Goal: Transaction & Acquisition: Download file/media

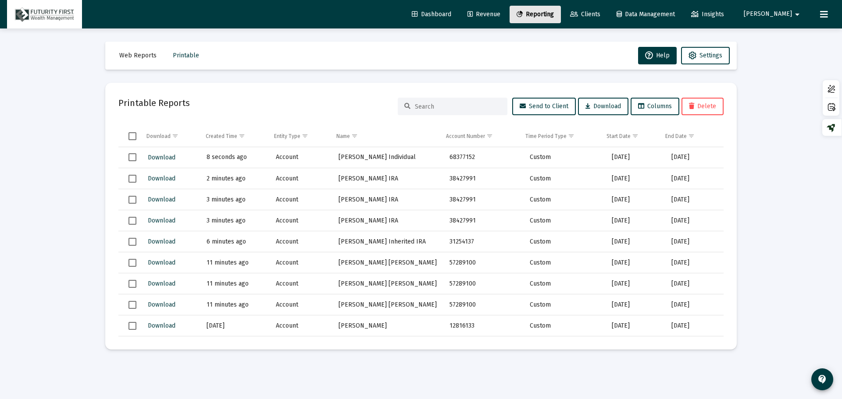
click at [554, 12] on span "Reporting" at bounding box center [535, 14] width 37 height 7
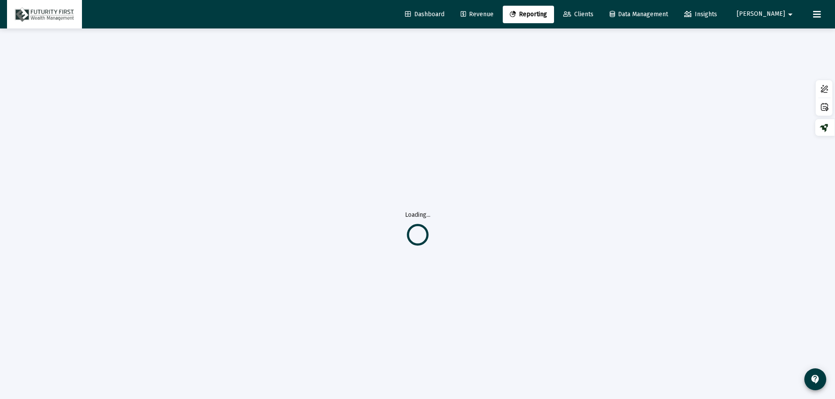
select select "View all"
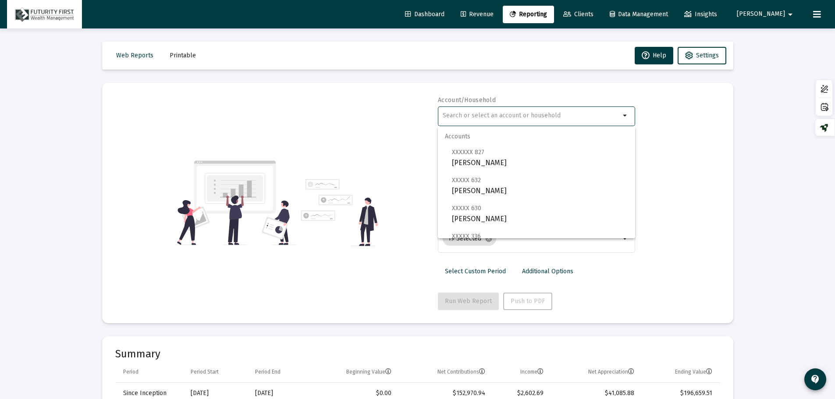
click at [512, 115] on input "text" at bounding box center [532, 115] width 178 height 7
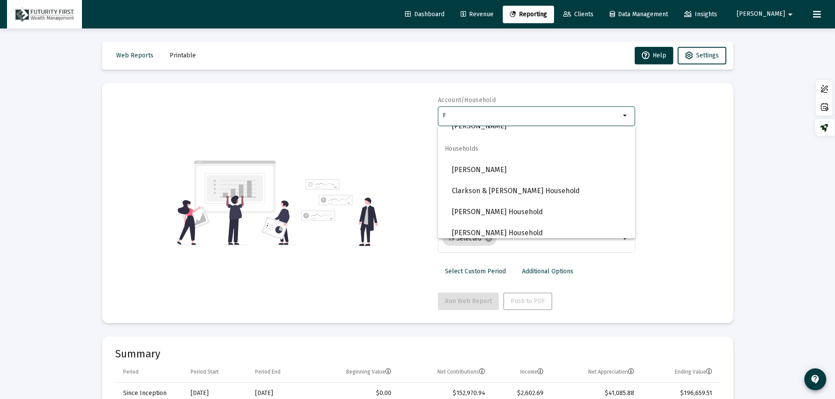
scroll to position [65, 0]
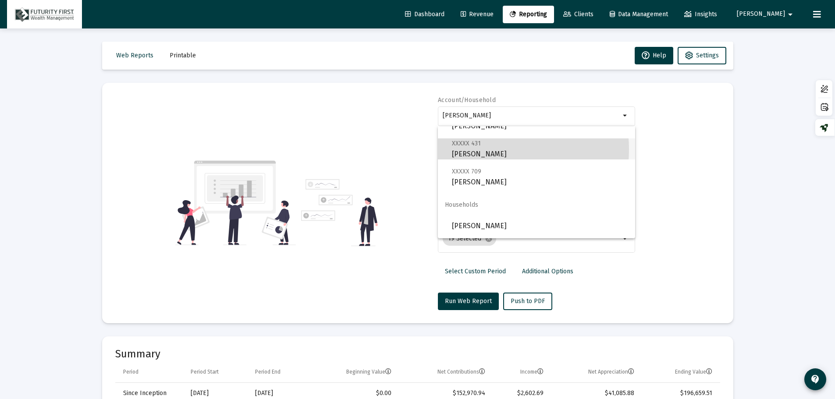
click at [484, 150] on span "XXXXX 431 [PERSON_NAME]" at bounding box center [540, 148] width 176 height 21
type input "[PERSON_NAME]"
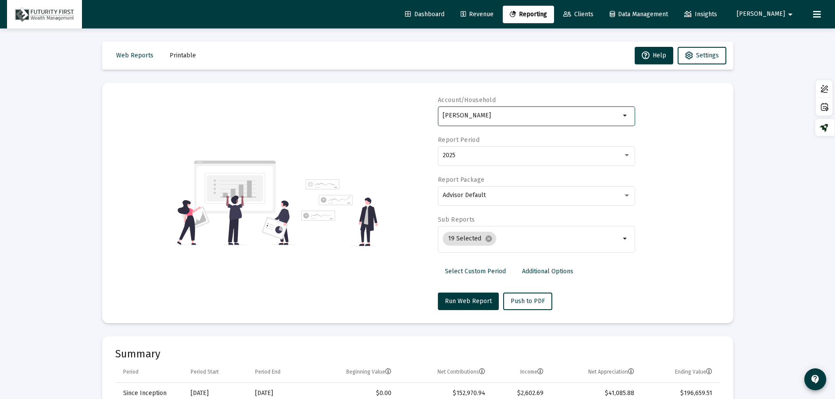
click at [484, 150] on div "2025" at bounding box center [537, 155] width 188 height 21
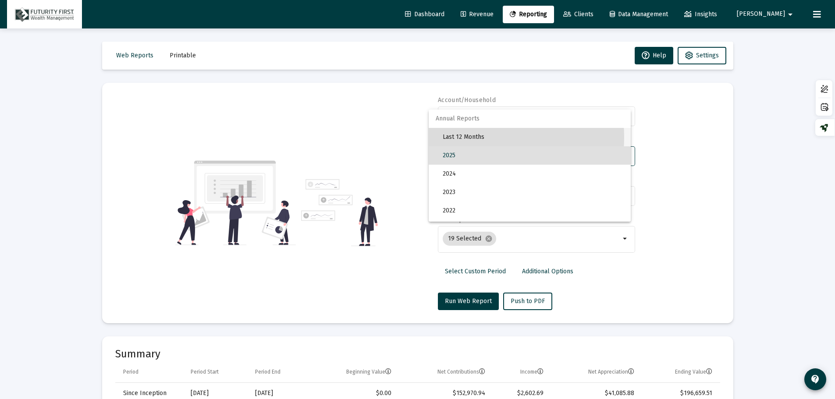
click at [477, 137] on span "Last 12 Months" at bounding box center [533, 137] width 181 height 18
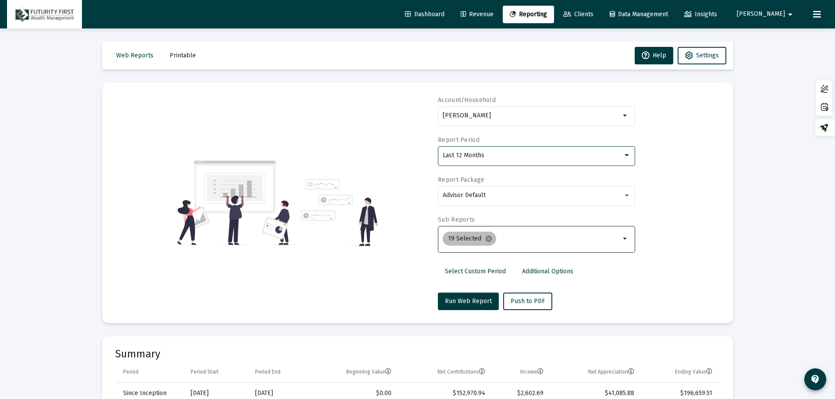
click at [488, 235] on mat-chip "19 Selected cancel" at bounding box center [469, 239] width 53 height 14
click at [488, 242] on mat-icon "cancel" at bounding box center [489, 239] width 8 height 8
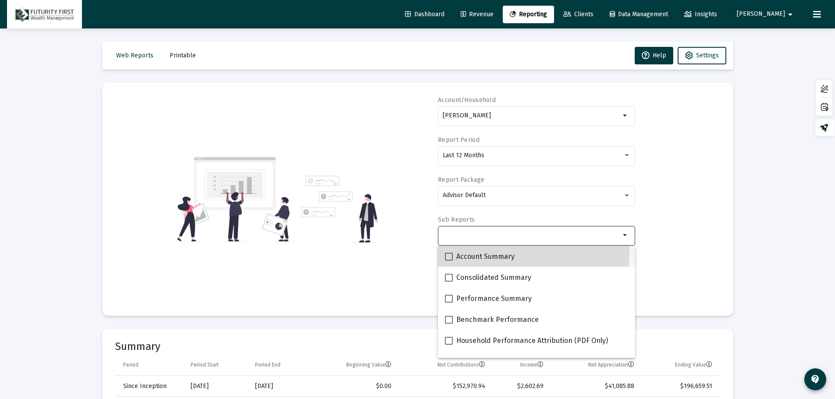
click at [450, 251] on mat-checkbox "Account Summary" at bounding box center [480, 256] width 70 height 21
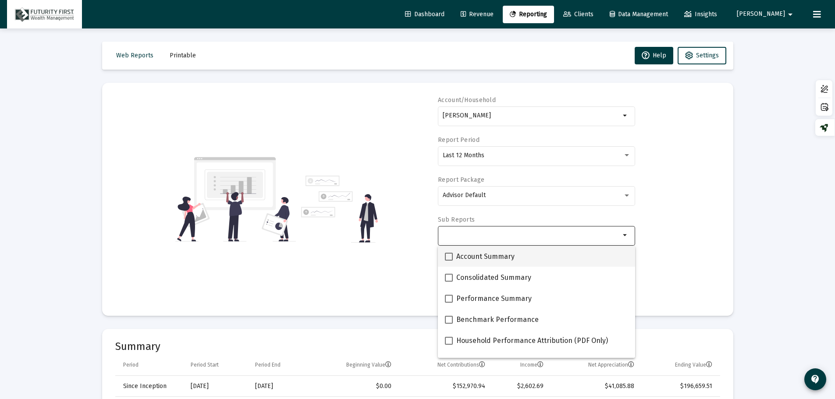
click at [450, 257] on span at bounding box center [449, 257] width 8 height 8
click at [449, 261] on input "Account Summary" at bounding box center [449, 261] width 0 height 0
checkbox input "true"
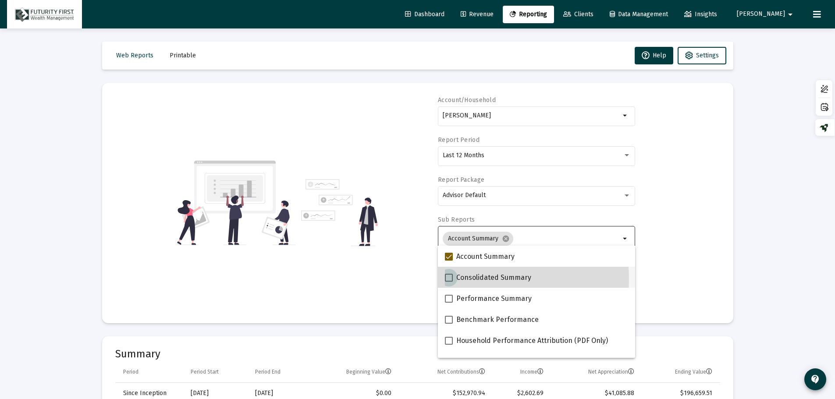
click at [448, 280] on span at bounding box center [449, 278] width 8 height 8
click at [449, 282] on input "Consolidated Summary" at bounding box center [449, 282] width 0 height 0
click at [447, 275] on span at bounding box center [449, 278] width 8 height 8
click at [449, 282] on input "Consolidated Summary" at bounding box center [449, 282] width 0 height 0
checkbox input "false"
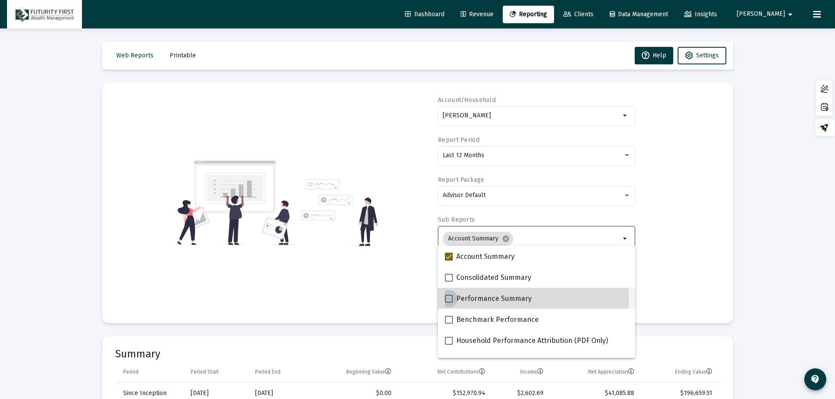
click at [451, 298] on span at bounding box center [449, 299] width 8 height 8
click at [449, 303] on input "Performance Summary" at bounding box center [449, 303] width 0 height 0
checkbox input "true"
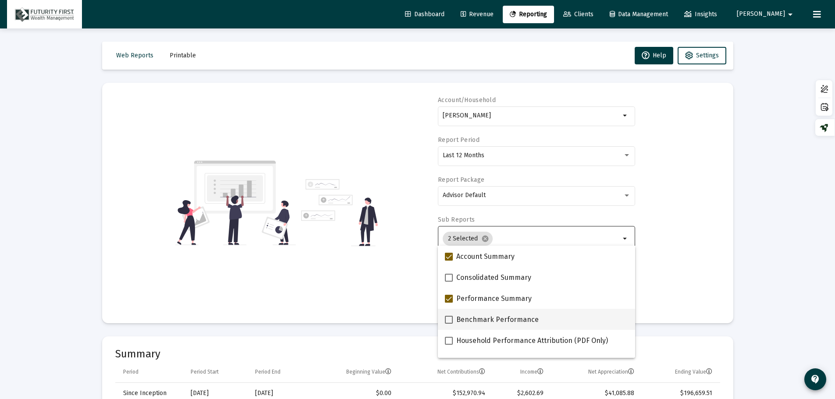
scroll to position [44, 0]
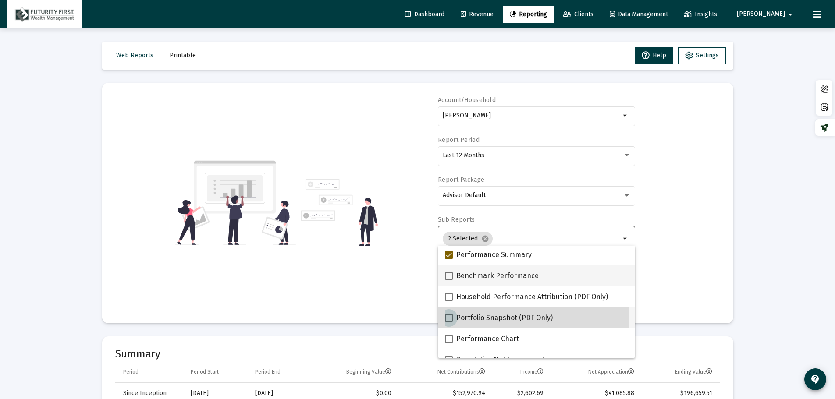
click at [451, 318] on span at bounding box center [449, 318] width 8 height 8
click at [449, 322] on input "Portfolio Snapshot (PDF Only)" at bounding box center [449, 322] width 0 height 0
checkbox input "true"
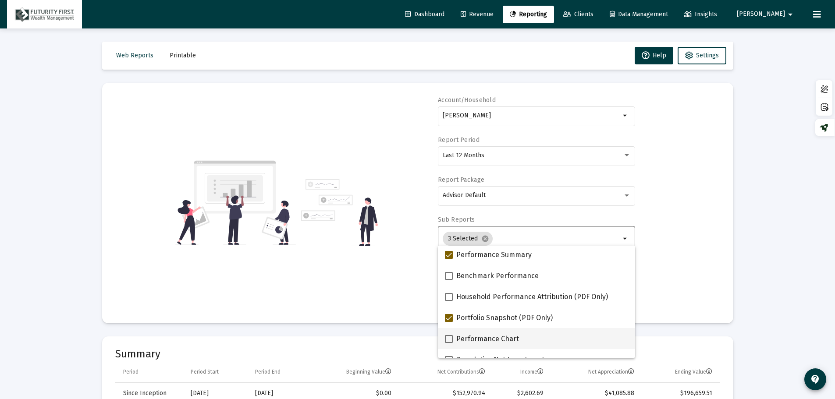
click at [446, 343] on span at bounding box center [449, 339] width 8 height 8
click at [449, 343] on input "Performance Chart" at bounding box center [449, 343] width 0 height 0
checkbox input "true"
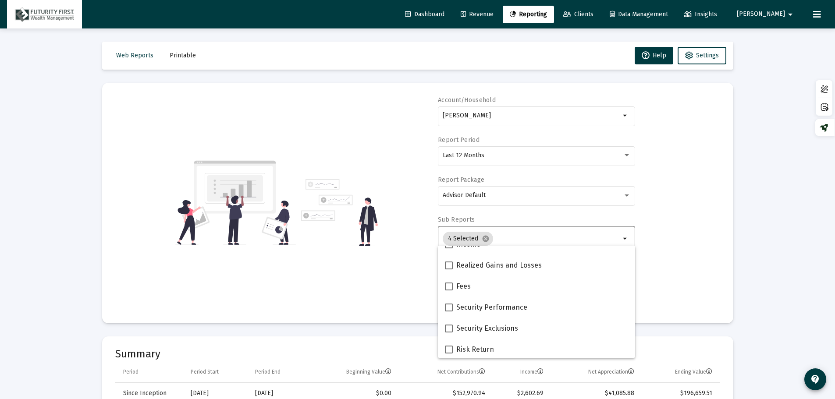
scroll to position [351, 0]
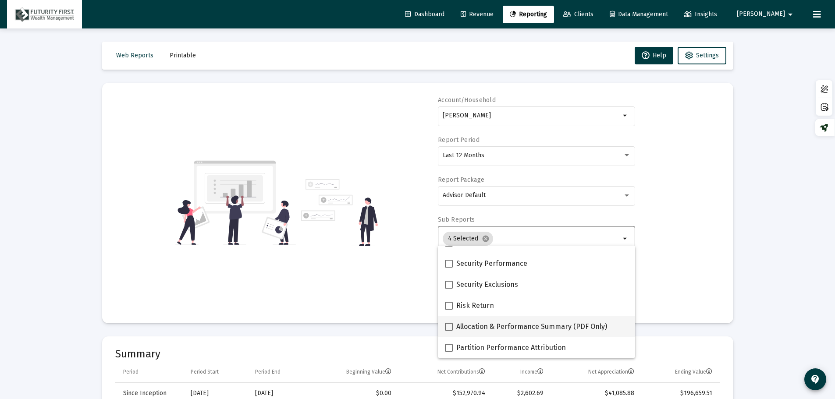
click at [506, 328] on span "Allocation & Performance Summary (PDF Only)" at bounding box center [531, 327] width 151 height 11
click at [449, 331] on input "Allocation & Performance Summary (PDF Only)" at bounding box center [449, 331] width 0 height 0
checkbox input "true"
click at [683, 300] on div "Account/Household [PERSON_NAME] arrow_drop_down Report Period Last 12 Months Re…" at bounding box center [417, 203] width 605 height 214
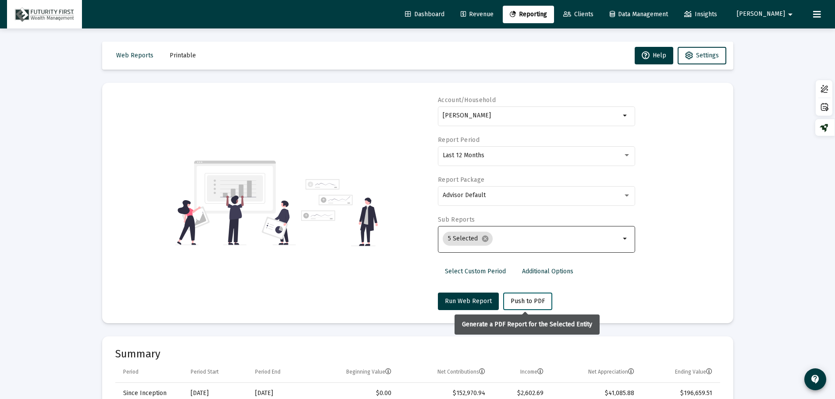
click at [528, 300] on span "Push to PDF" at bounding box center [528, 301] width 34 height 7
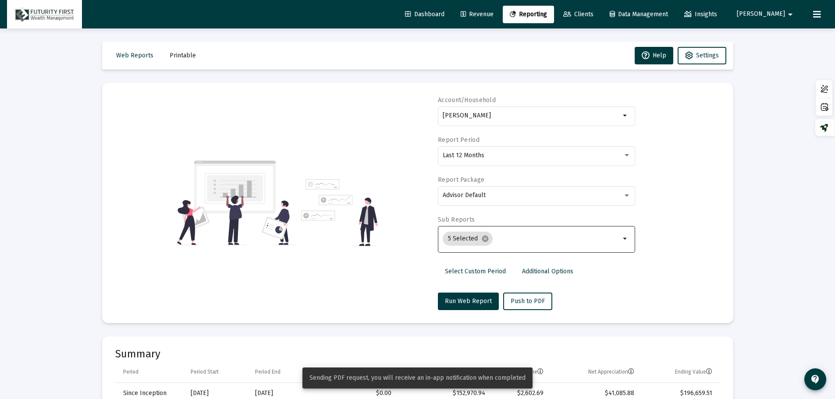
click at [181, 54] on span "Printable" at bounding box center [183, 55] width 26 height 7
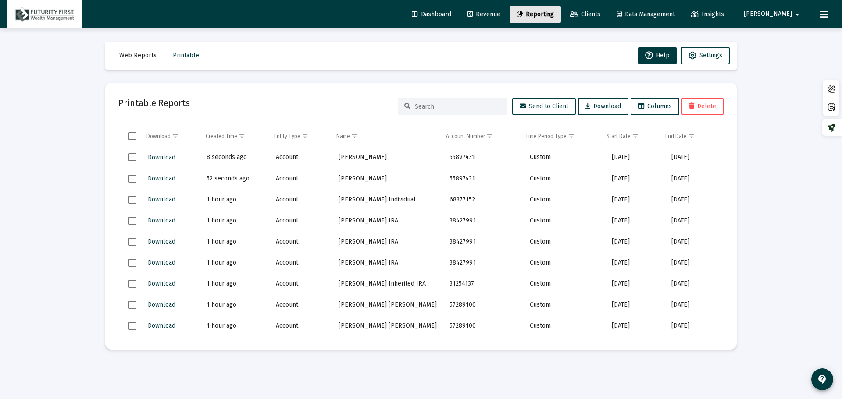
click at [554, 11] on span "Reporting" at bounding box center [535, 14] width 37 height 7
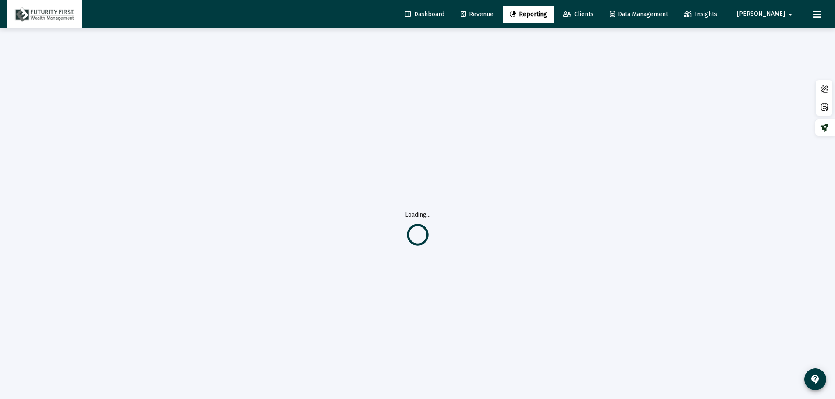
select select "View all"
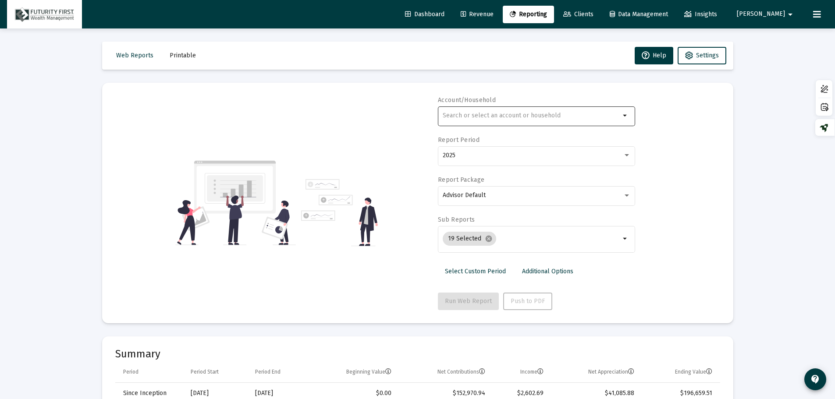
click at [540, 121] on div at bounding box center [532, 115] width 178 height 21
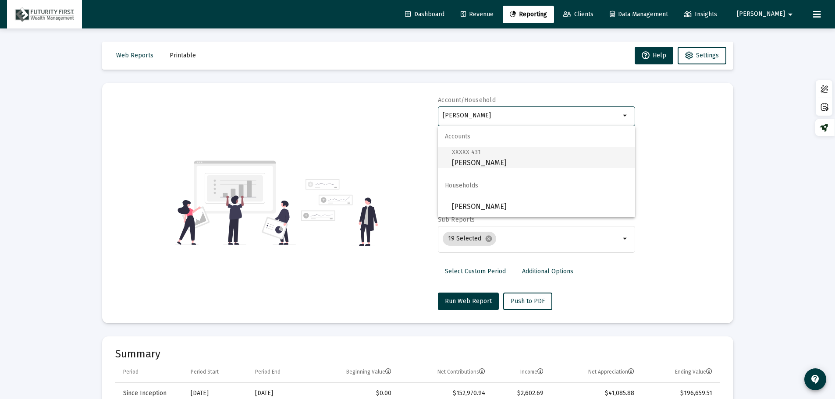
click at [486, 164] on span "XXXXX 431 [PERSON_NAME]" at bounding box center [540, 157] width 176 height 21
type input "[PERSON_NAME]"
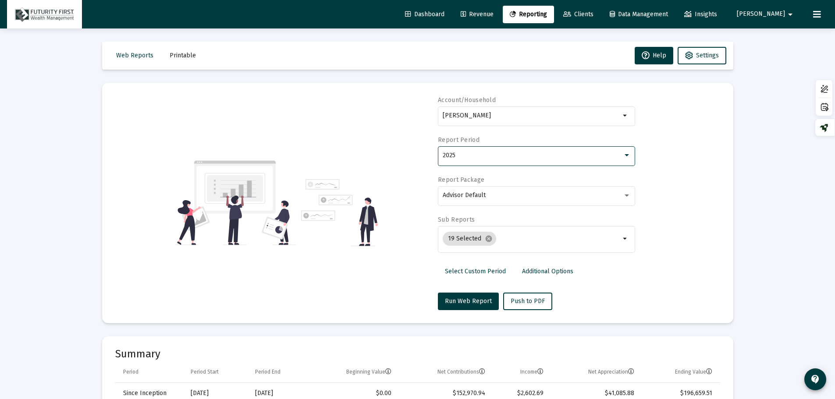
click at [487, 155] on div "2025" at bounding box center [533, 155] width 180 height 7
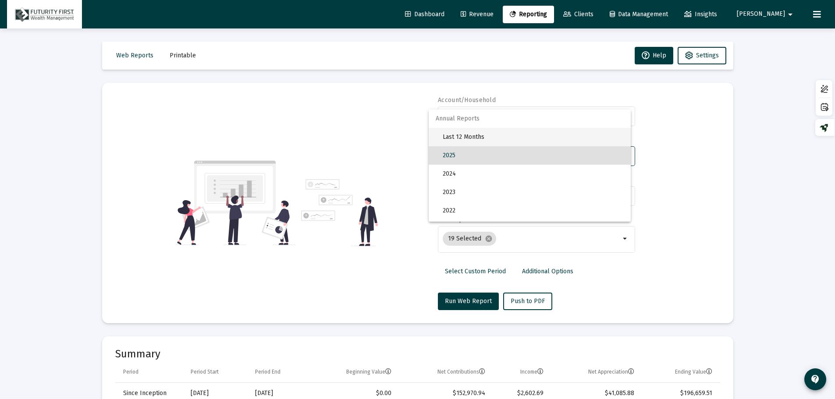
click at [459, 135] on span "Last 12 Months" at bounding box center [533, 137] width 181 height 18
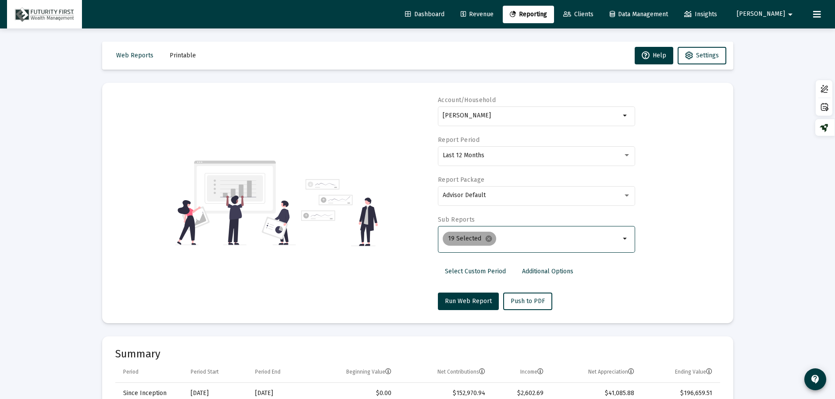
click at [489, 243] on mat-chip "19 Selected cancel" at bounding box center [469, 239] width 53 height 14
click at [488, 237] on mat-icon "cancel" at bounding box center [489, 239] width 8 height 8
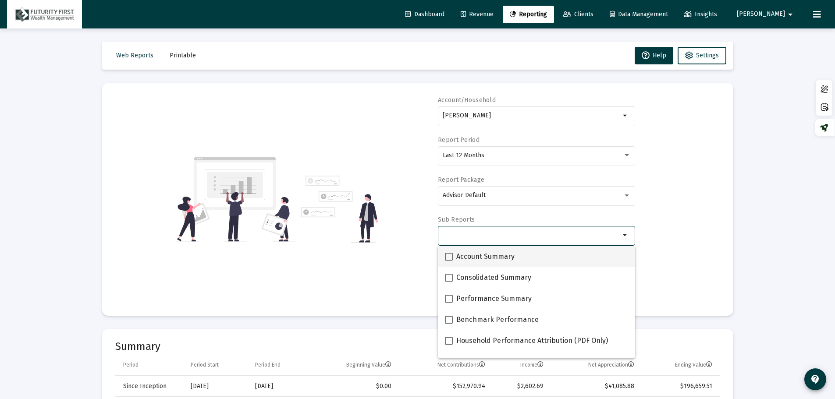
click at [478, 256] on span "Account Summary" at bounding box center [485, 257] width 58 height 11
click at [449, 261] on input "Account Summary" at bounding box center [449, 261] width 0 height 0
checkbox input "true"
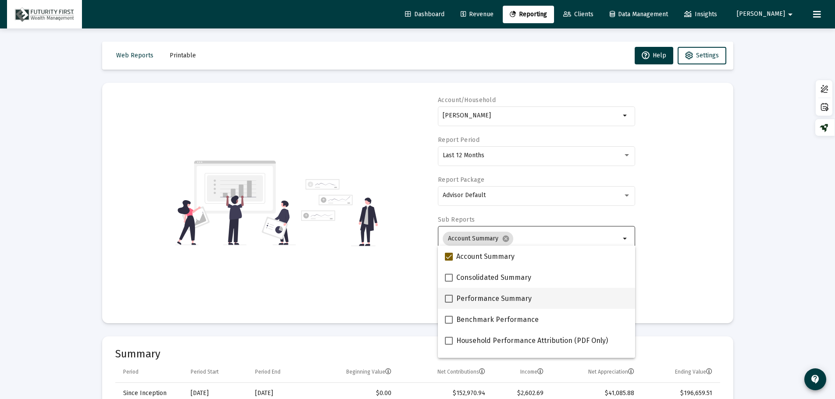
click at [474, 293] on mat-checkbox "Performance Summary" at bounding box center [488, 298] width 87 height 21
click at [478, 296] on span "Performance Summary" at bounding box center [493, 299] width 75 height 11
click at [449, 303] on input "Performance Summary" at bounding box center [449, 303] width 0 height 0
checkbox input "true"
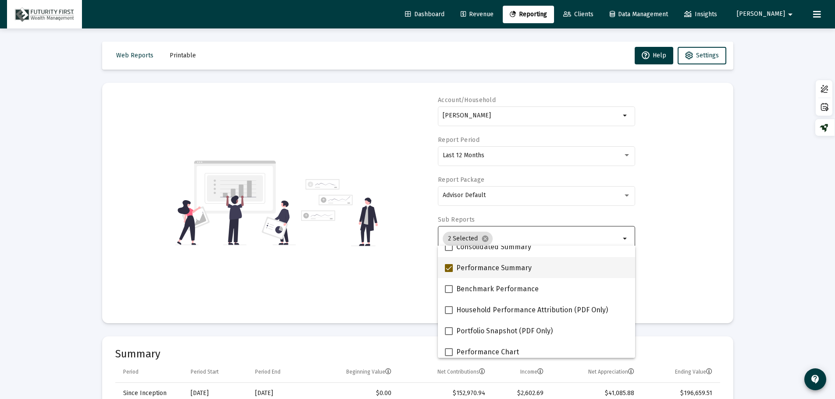
scroll to position [44, 0]
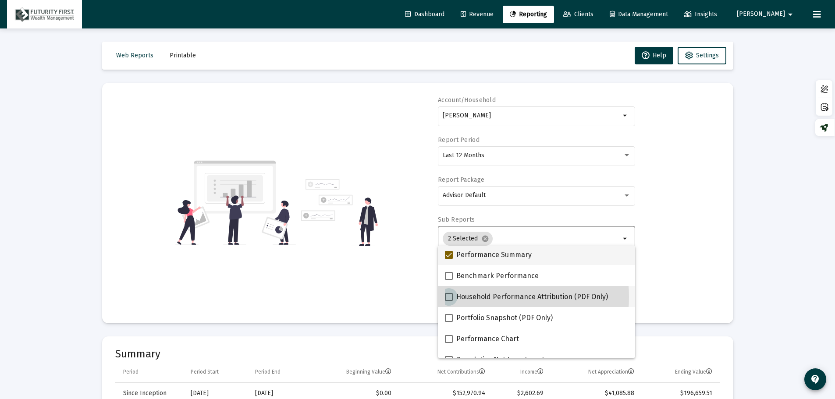
click at [480, 297] on span "Household Performance Attribution (PDF Only)" at bounding box center [532, 297] width 152 height 11
click at [449, 301] on input "Household Performance Attribution (PDF Only)" at bounding box center [449, 301] width 0 height 0
checkbox input "true"
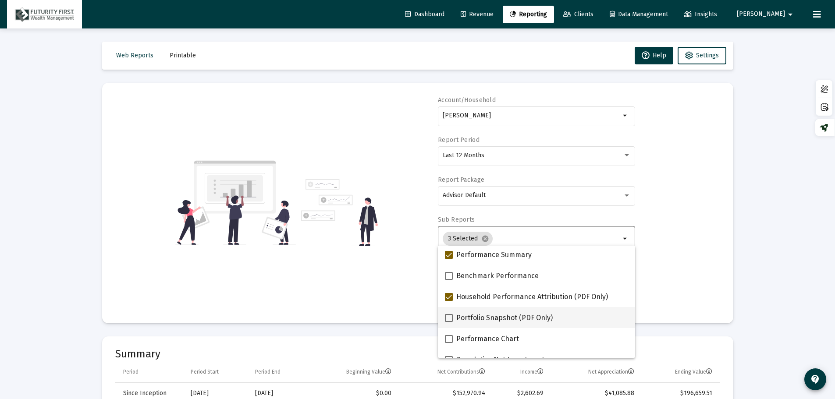
click at [477, 314] on span "Portfolio Snapshot (PDF Only)" at bounding box center [504, 318] width 96 height 11
click at [449, 322] on input "Portfolio Snapshot (PDF Only)" at bounding box center [449, 322] width 0 height 0
checkbox input "true"
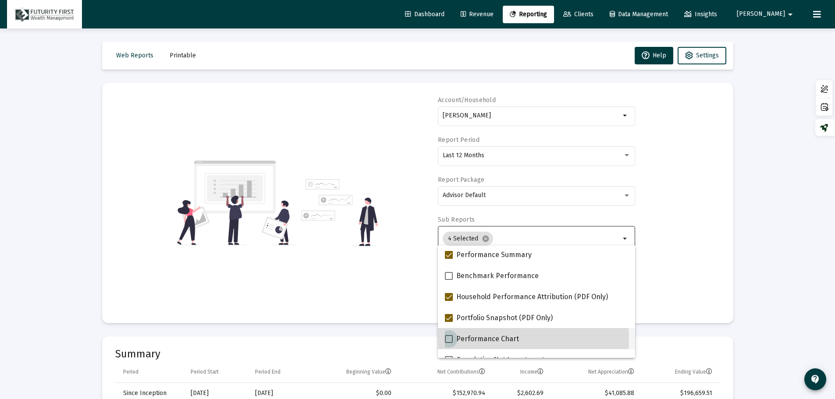
click at [480, 340] on span "Performance Chart" at bounding box center [487, 339] width 63 height 11
click at [449, 343] on input "Performance Chart" at bounding box center [449, 343] width 0 height 0
checkbox input "true"
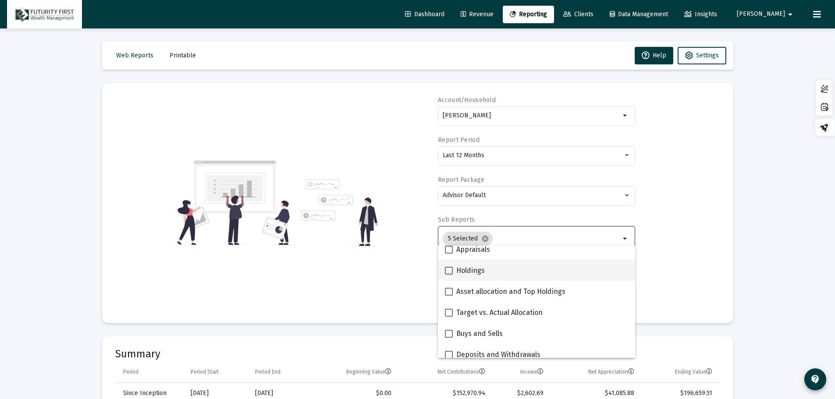
scroll to position [219, 0]
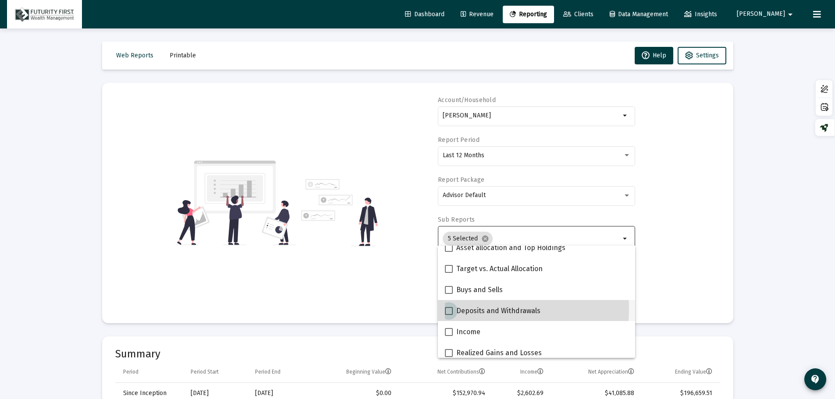
click at [477, 310] on span "Deposits and Withdrawals" at bounding box center [498, 311] width 84 height 11
click at [449, 315] on input "Deposits and Withdrawals" at bounding box center [449, 315] width 0 height 0
checkbox input "true"
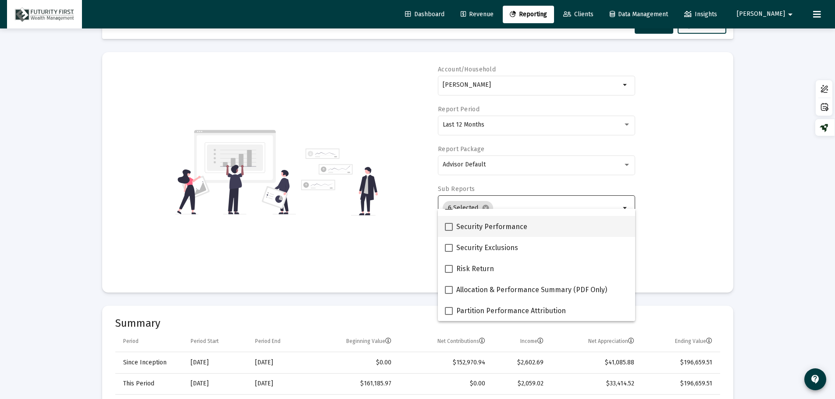
scroll to position [44, 0]
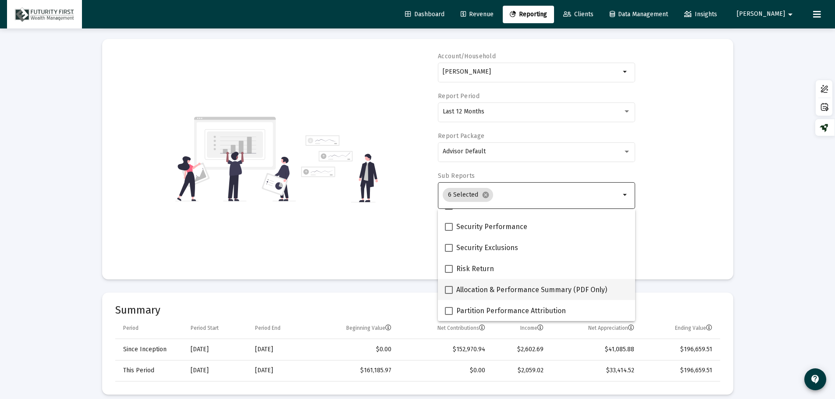
click at [549, 290] on span "Allocation & Performance Summary (PDF Only)" at bounding box center [531, 290] width 151 height 11
click at [449, 294] on input "Allocation & Performance Summary (PDF Only)" at bounding box center [449, 294] width 0 height 0
checkbox input "true"
click at [698, 210] on div "Account/Household [PERSON_NAME] arrow_drop_down Report Period Last 12 Months Re…" at bounding box center [417, 159] width 605 height 214
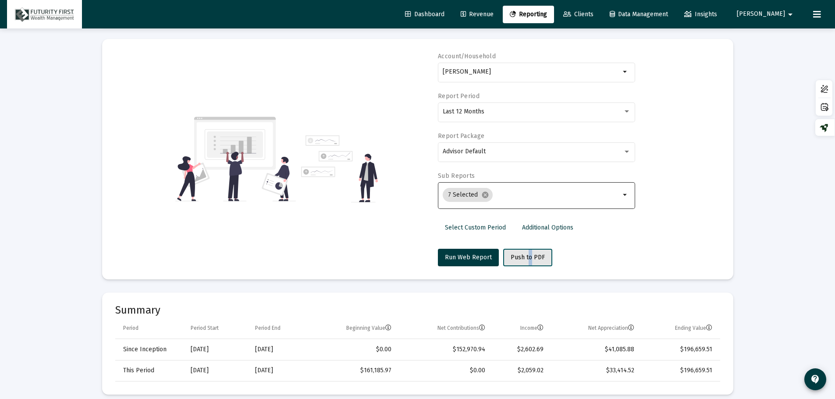
click at [525, 254] on span "Push to PDF" at bounding box center [528, 257] width 34 height 7
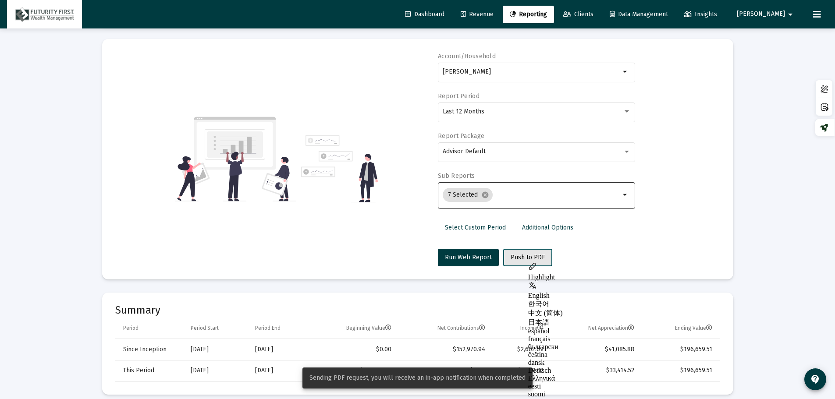
click at [511, 260] on span "Push to PDF" at bounding box center [528, 257] width 34 height 7
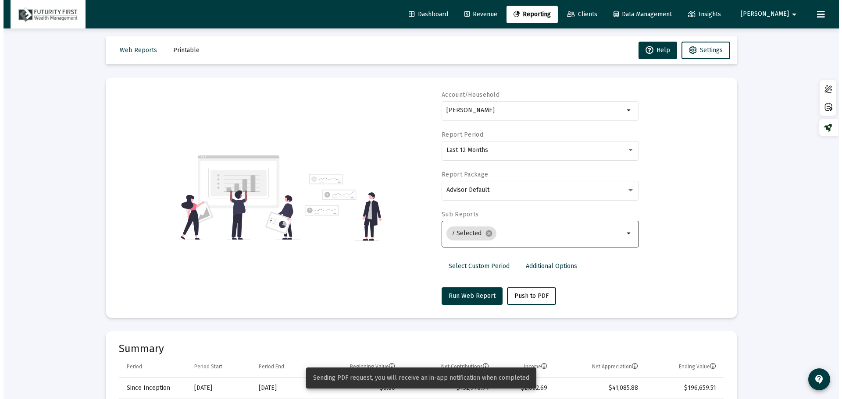
scroll to position [0, 0]
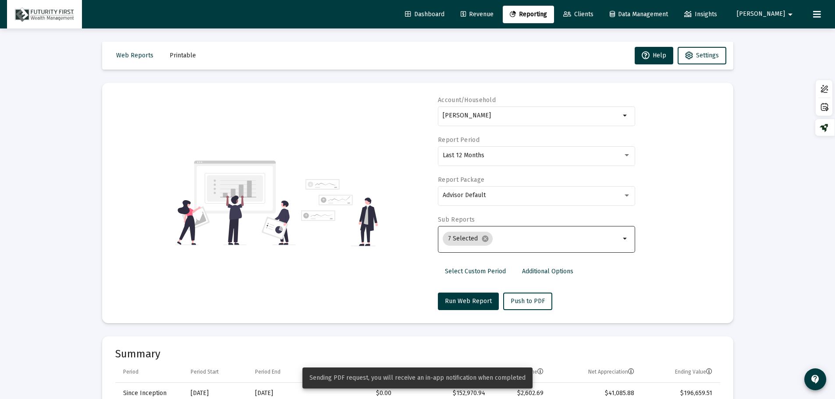
click at [170, 58] on span "Printable" at bounding box center [183, 55] width 26 height 7
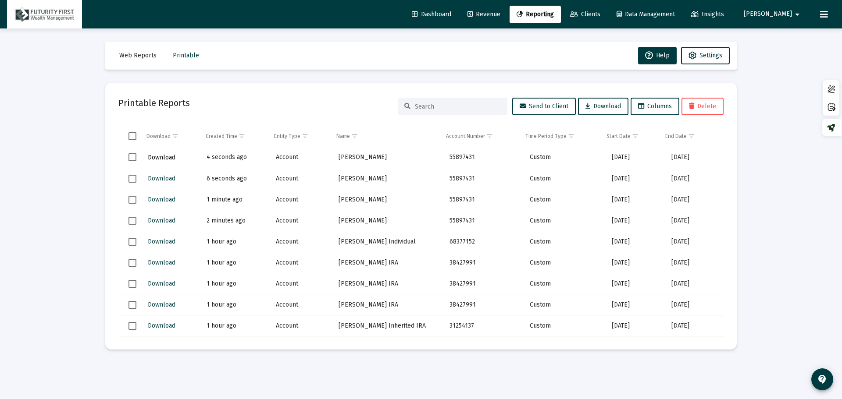
click at [172, 157] on span "Download" at bounding box center [162, 157] width 28 height 7
